Goal: Information Seeking & Learning: Learn about a topic

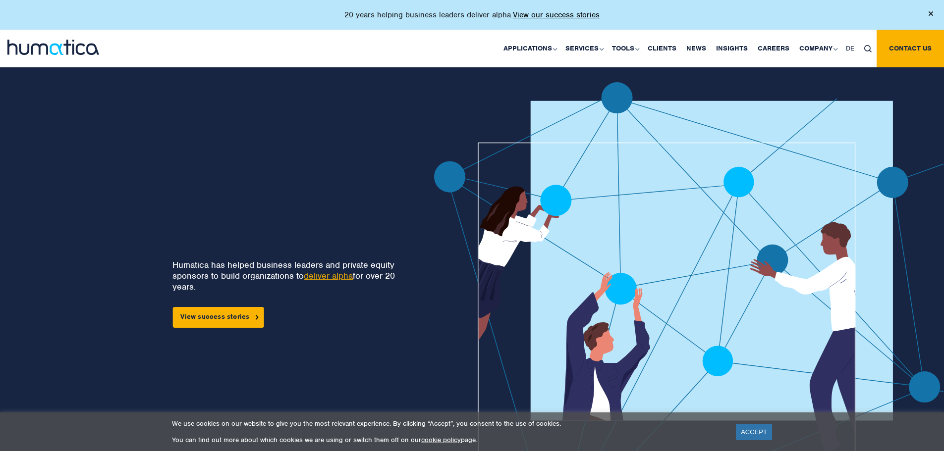
click at [763, 432] on link "ACCEPT" at bounding box center [754, 432] width 36 height 16
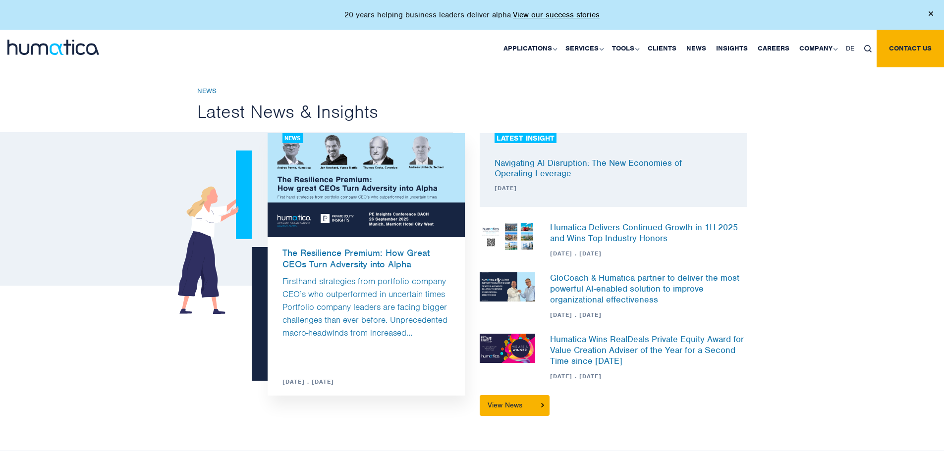
scroll to position [2948, 0]
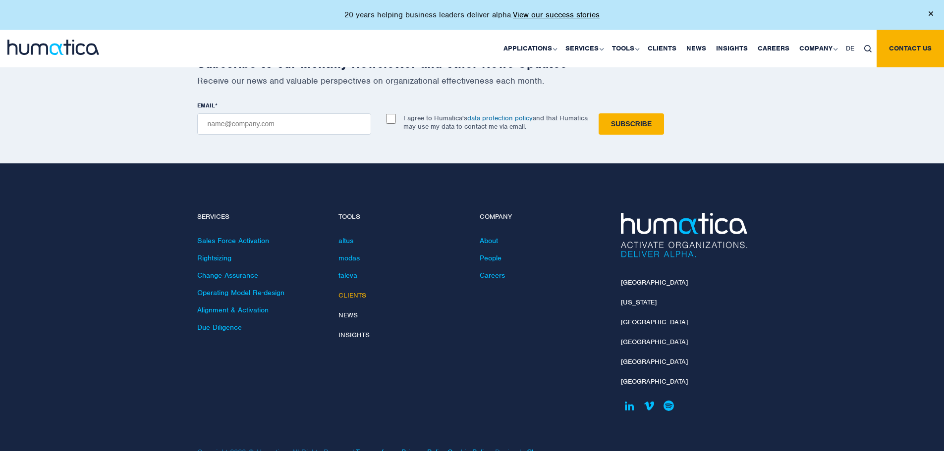
click at [346, 291] on link "Clients" at bounding box center [352, 295] width 28 height 8
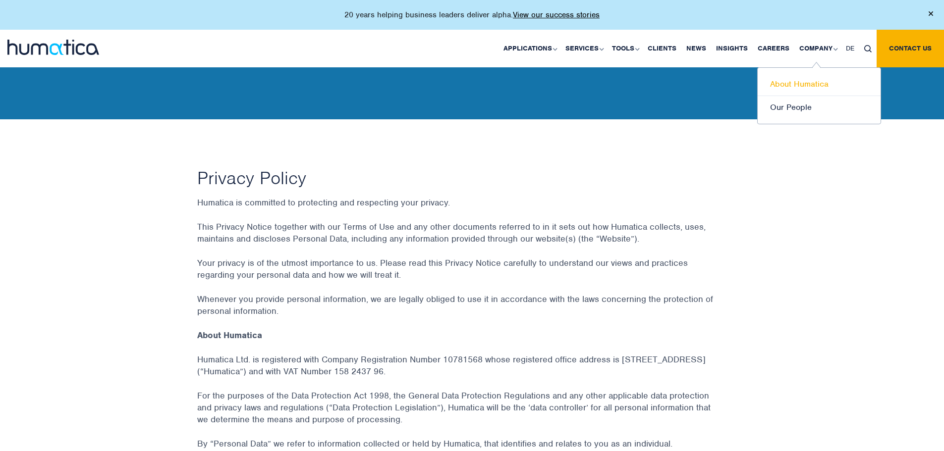
click at [797, 81] on link "About Humatica" at bounding box center [818, 84] width 123 height 23
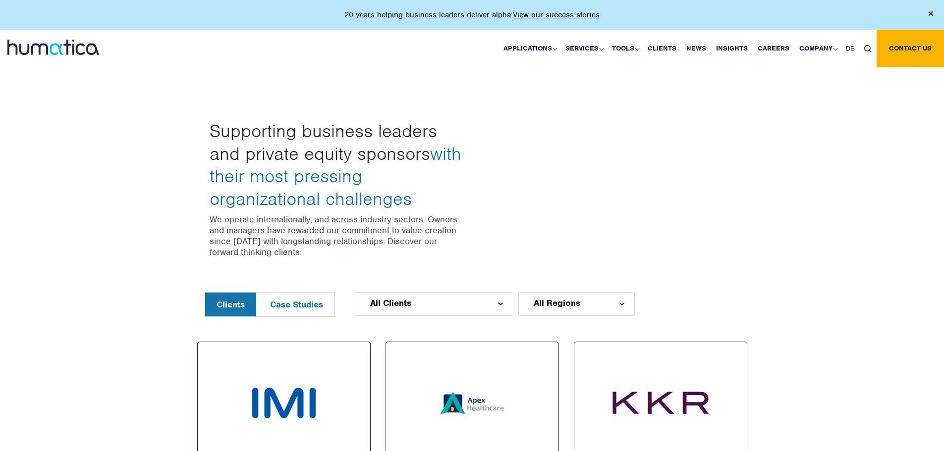
scroll to position [297, 0]
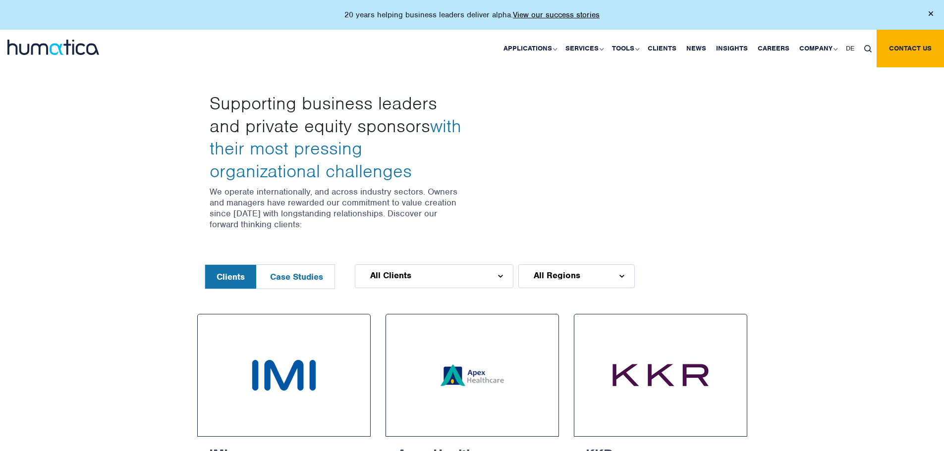
click at [416, 264] on div "All Clients" at bounding box center [434, 276] width 159 height 24
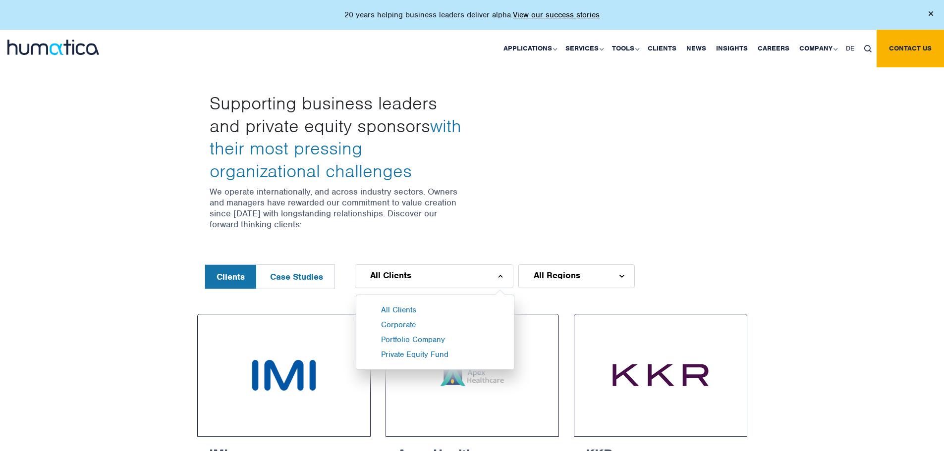
click at [566, 271] on span "All Regions" at bounding box center [556, 275] width 47 height 8
click at [407, 271] on span "All Clients" at bounding box center [390, 275] width 41 height 8
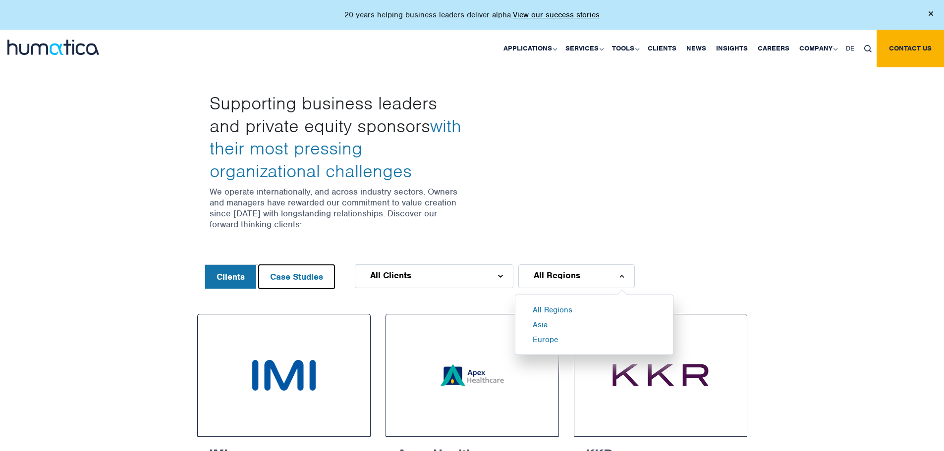
click at [298, 265] on button "Case Studies" at bounding box center [297, 277] width 76 height 24
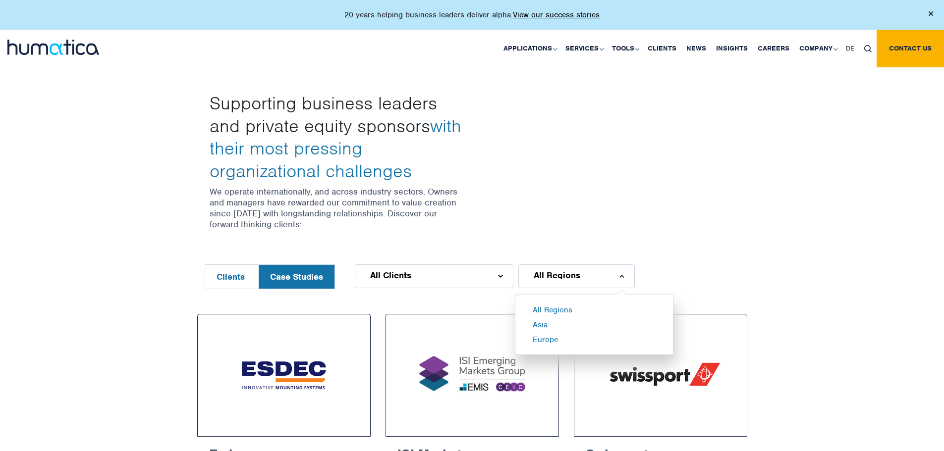
click at [408, 271] on span "All Clients" at bounding box center [390, 275] width 41 height 8
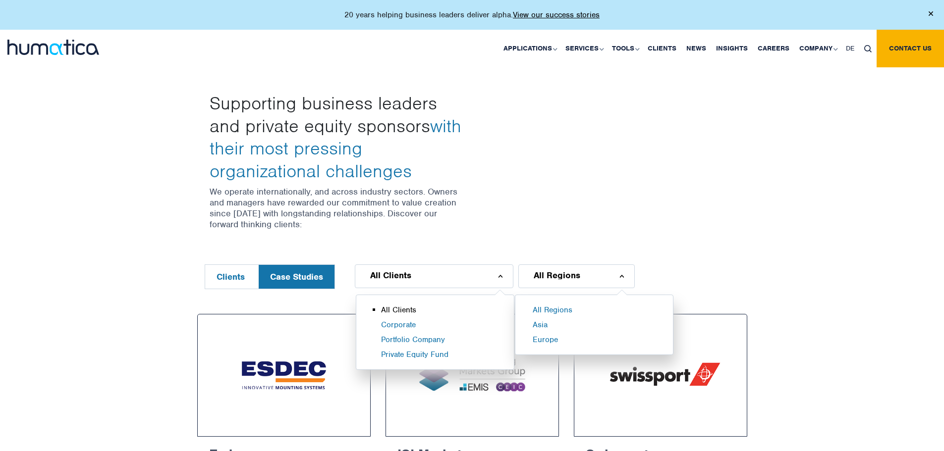
click at [393, 305] on li "All Clients" at bounding box center [447, 312] width 133 height 15
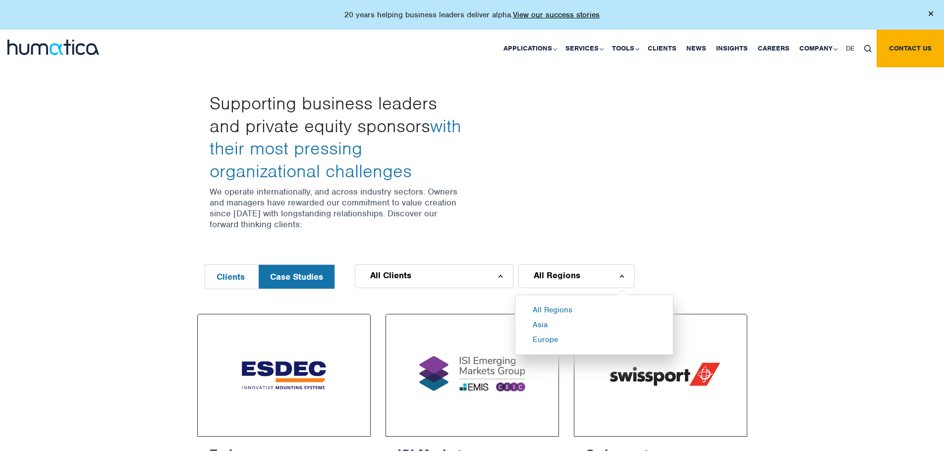
click at [738, 240] on div "Supporting business leaders and private equity sponsors with their most pressin…" at bounding box center [472, 151] width 565 height 227
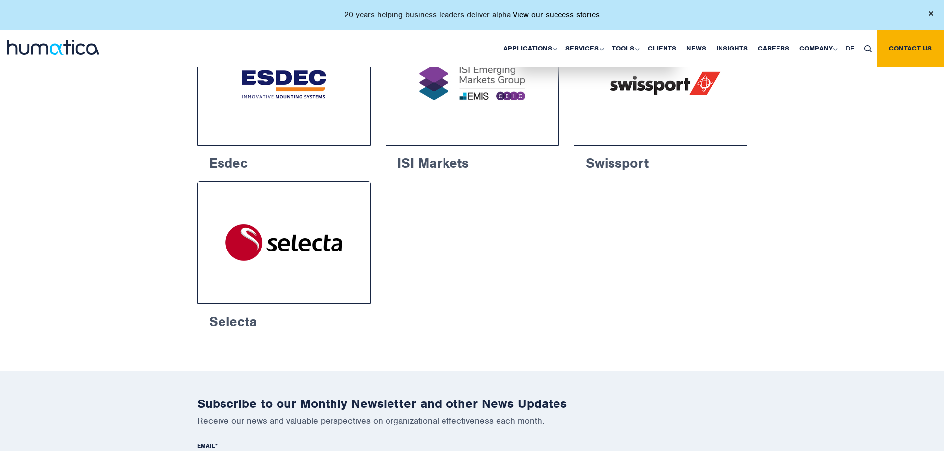
scroll to position [594, 0]
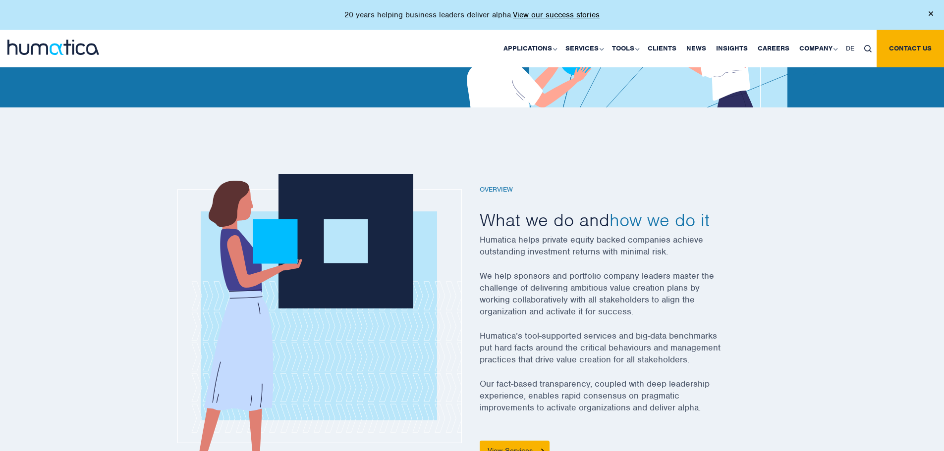
scroll to position [248, 0]
